Goal: Task Accomplishment & Management: Manage account settings

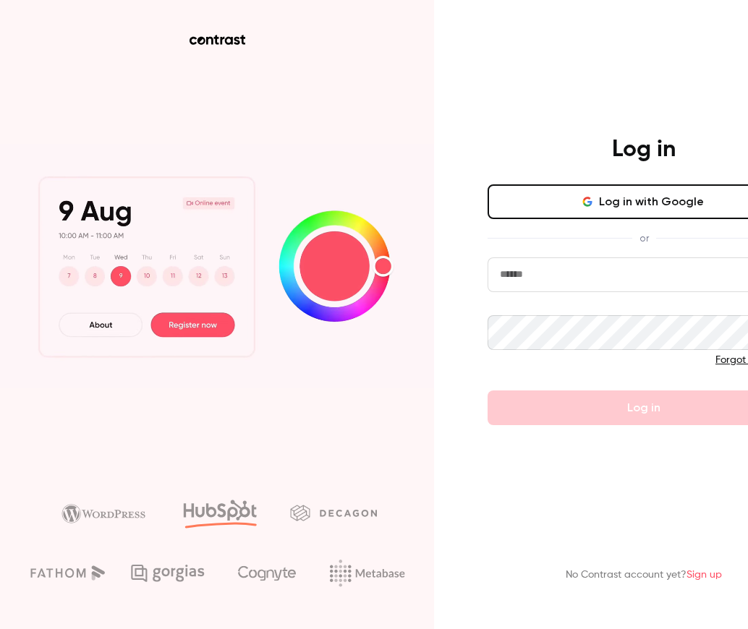
click at [601, 197] on button "Log in with Google" at bounding box center [644, 201] width 313 height 35
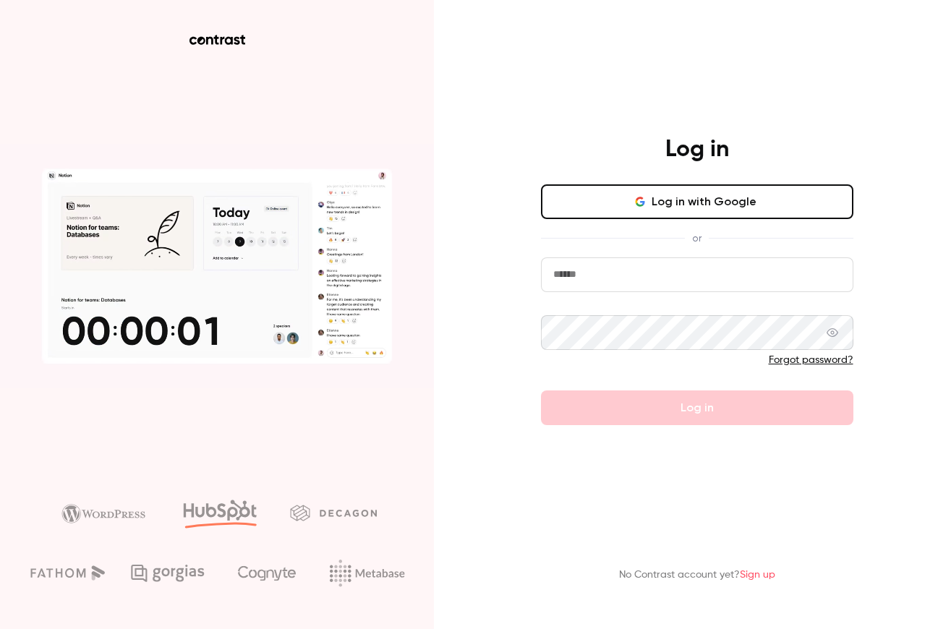
click at [723, 190] on button "Log in with Google" at bounding box center [697, 201] width 313 height 35
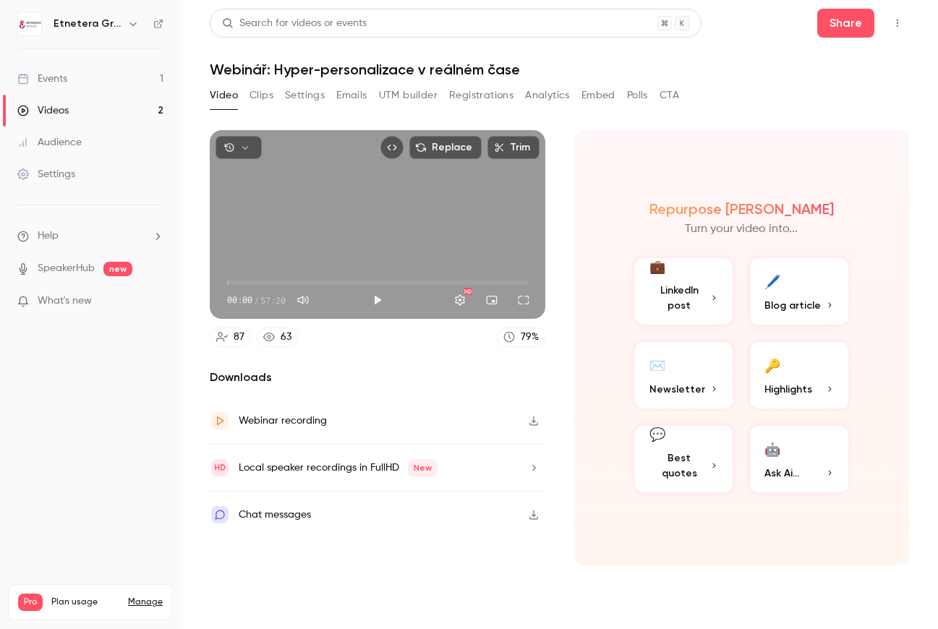
click at [54, 77] on div "Events" at bounding box center [42, 79] width 50 height 14
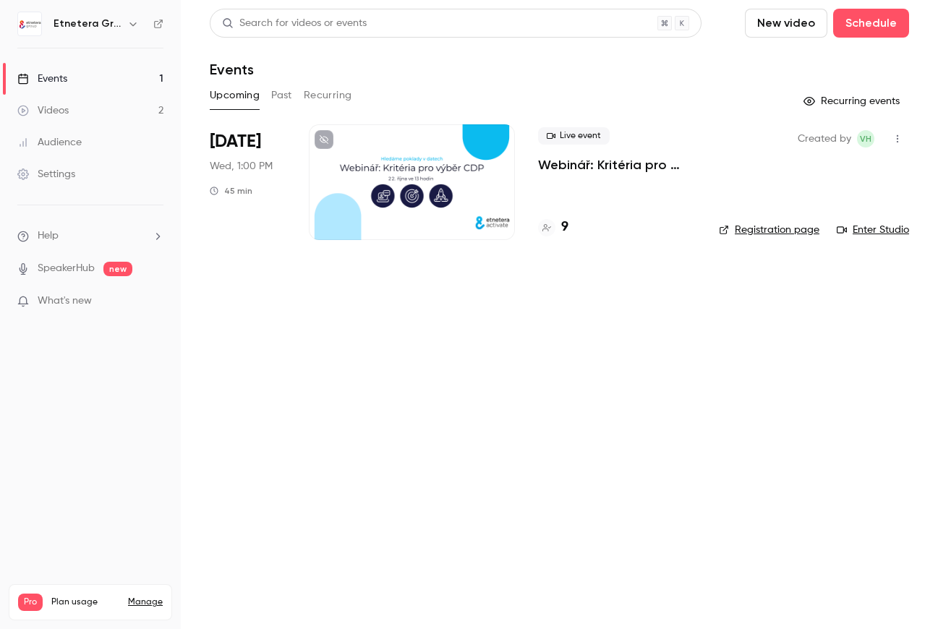
click at [606, 166] on p "Webinář: Kritéria pro výběr Customer Data Platform" at bounding box center [617, 164] width 158 height 17
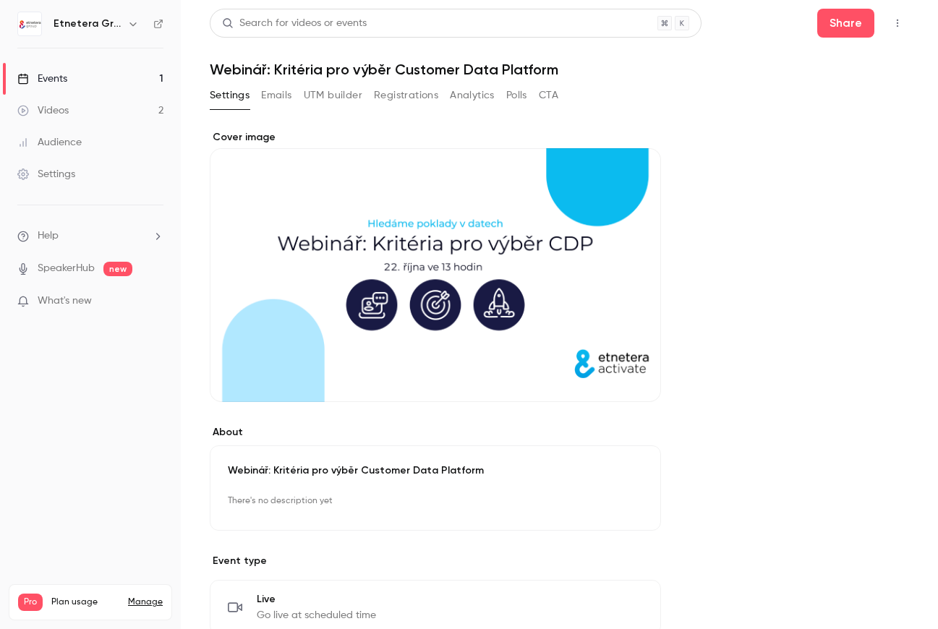
click at [410, 94] on button "Registrations" at bounding box center [406, 95] width 64 height 23
